Goal: Task Accomplishment & Management: Manage account settings

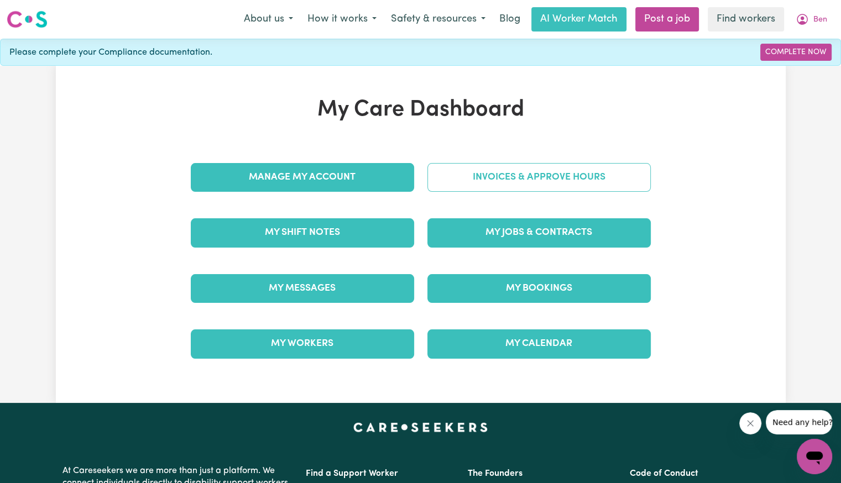
click at [564, 178] on link "Invoices & Approve Hours" at bounding box center [538, 177] width 223 height 29
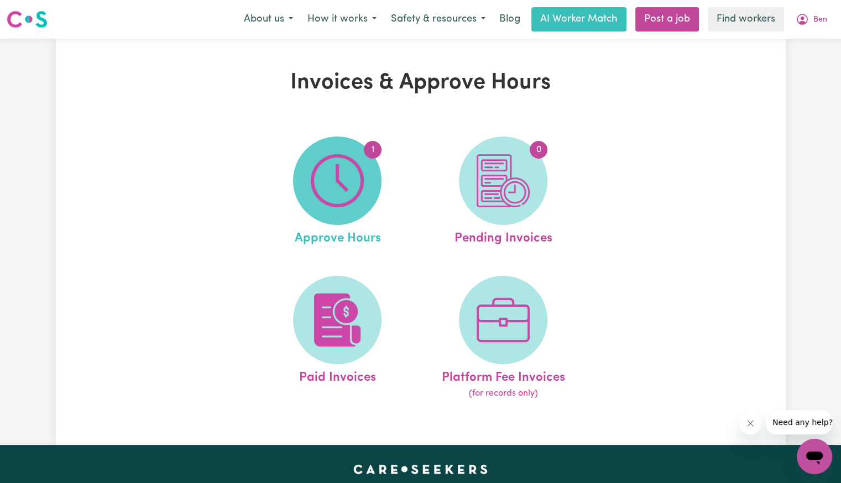
click at [321, 185] on img at bounding box center [337, 180] width 53 height 53
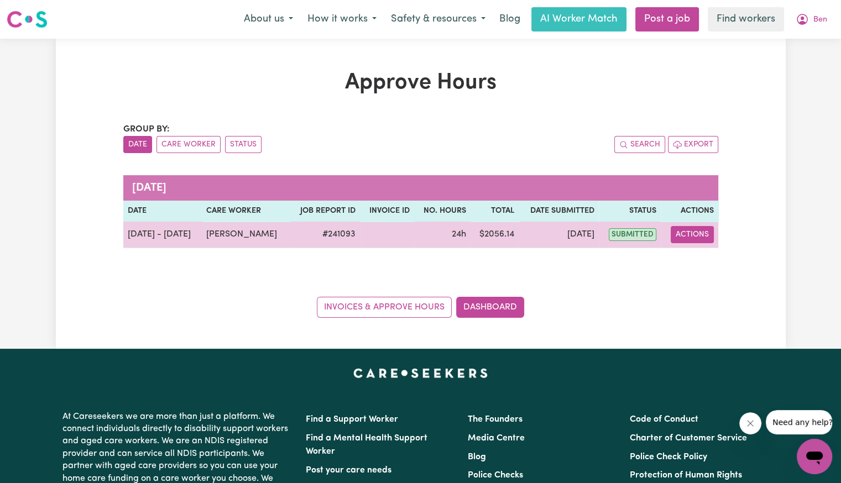
click at [701, 240] on button "Actions" at bounding box center [692, 234] width 43 height 17
click at [707, 263] on link "View Job Report" at bounding box center [721, 260] width 95 height 22
select select "pm"
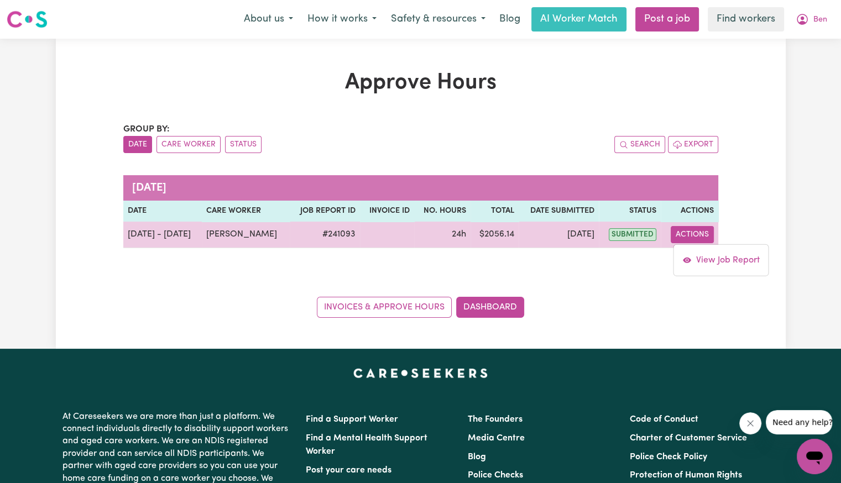
select select "pm"
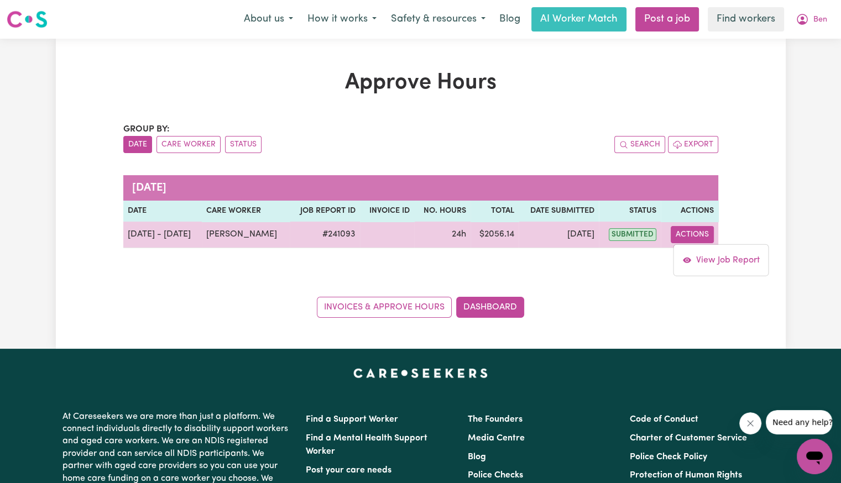
select select "pm"
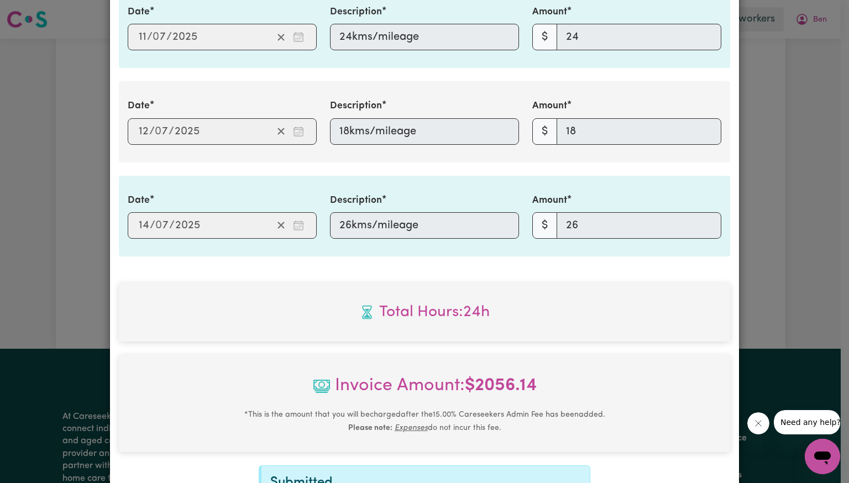
scroll to position [2046, 0]
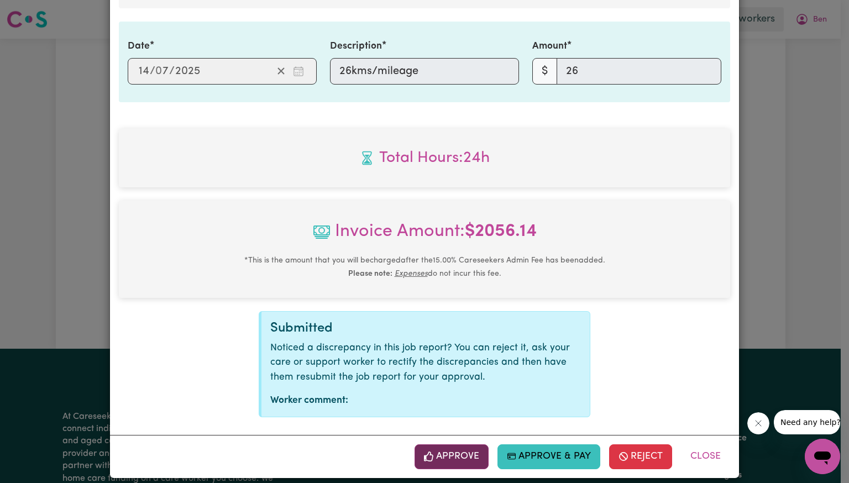
click at [435, 458] on button "Approve" at bounding box center [452, 457] width 74 height 24
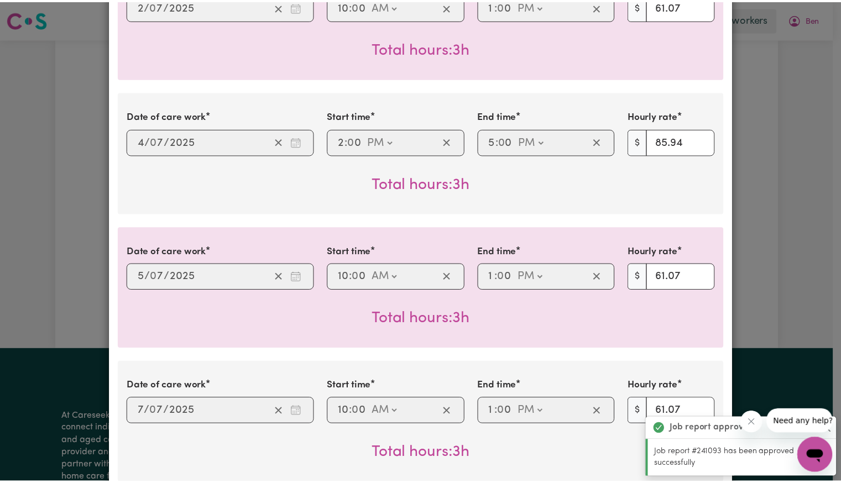
scroll to position [0, 0]
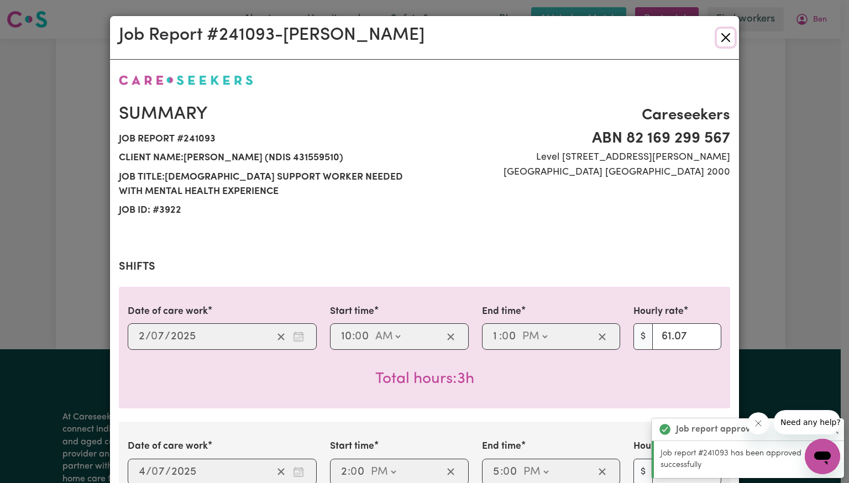
click at [721, 37] on button "Close" at bounding box center [726, 38] width 18 height 18
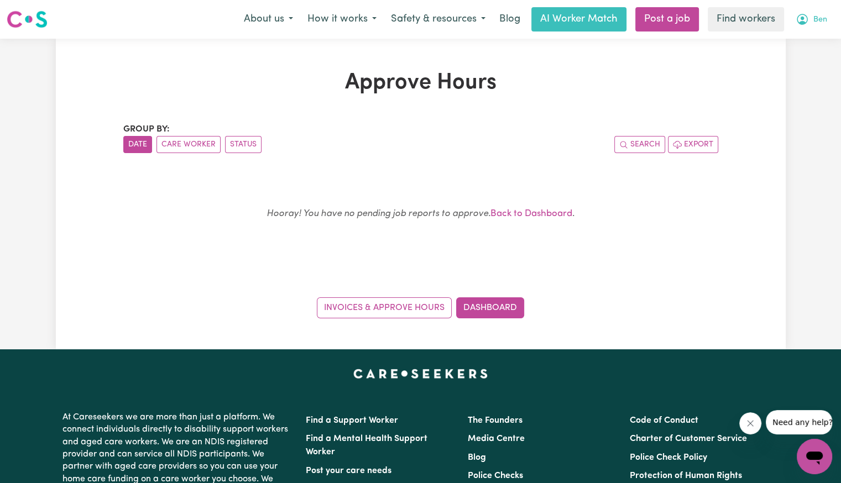
click at [806, 25] on icon "My Account" at bounding box center [802, 19] width 13 height 13
click at [788, 62] on link "Logout" at bounding box center [790, 63] width 87 height 21
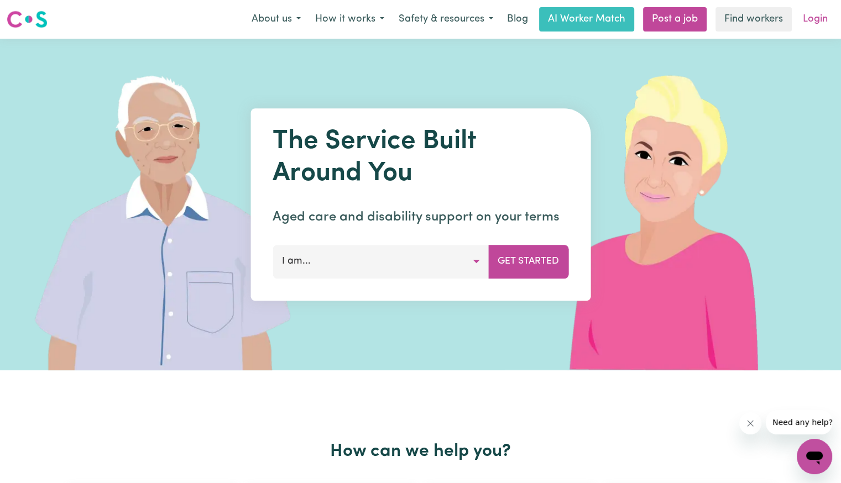
click at [814, 25] on link "Login" at bounding box center [815, 19] width 38 height 24
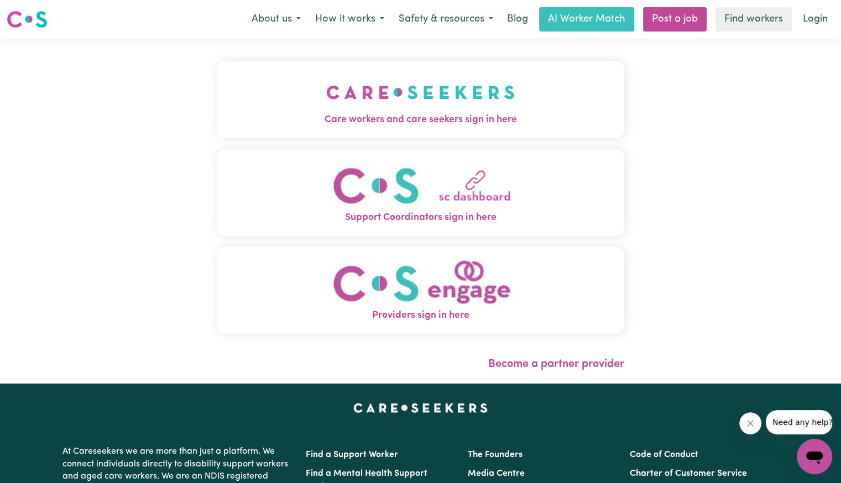
click at [385, 108] on img "Care workers and care seekers sign in here" at bounding box center [420, 92] width 189 height 41
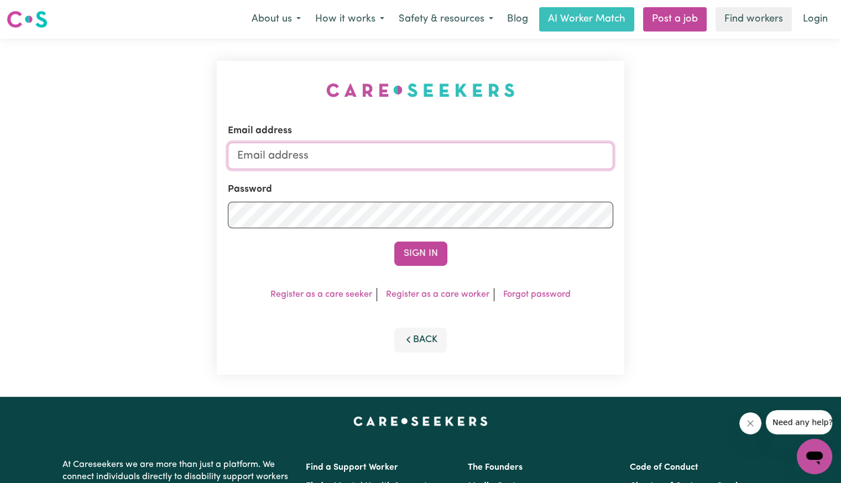
click at [376, 152] on input "Email address" at bounding box center [420, 156] width 385 height 27
drag, startPoint x: 294, startPoint y: 153, endPoint x: 754, endPoint y: 167, distance: 460.3
click at [754, 167] on div "Email address superuser~[EMAIL_ADDRESS][DOMAIN_NAME] Password Sign In Register …" at bounding box center [420, 218] width 841 height 358
type input "[EMAIL_ADDRESS][DOMAIN_NAME]"
click at [394, 242] on button "Sign In" at bounding box center [420, 254] width 53 height 24
